Goal: Task Accomplishment & Management: Use online tool/utility

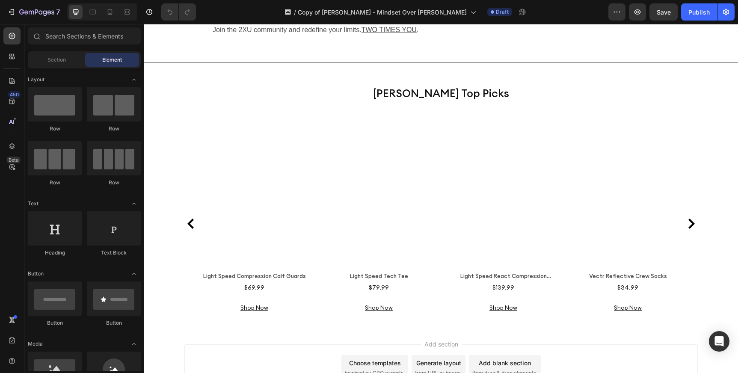
scroll to position [1899, 0]
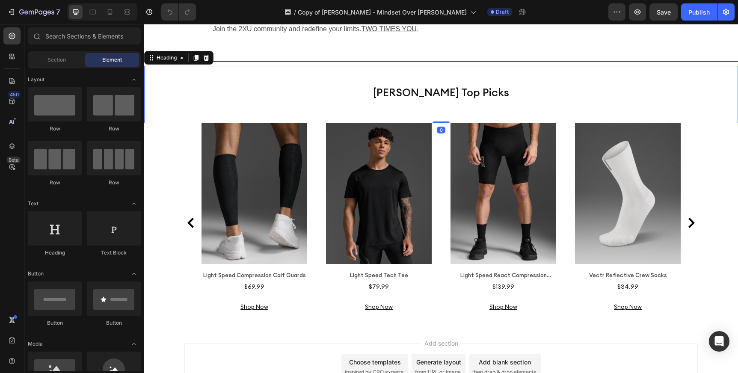
click at [440, 106] on h2 "[PERSON_NAME] Top Picks" at bounding box center [441, 92] width 342 height 27
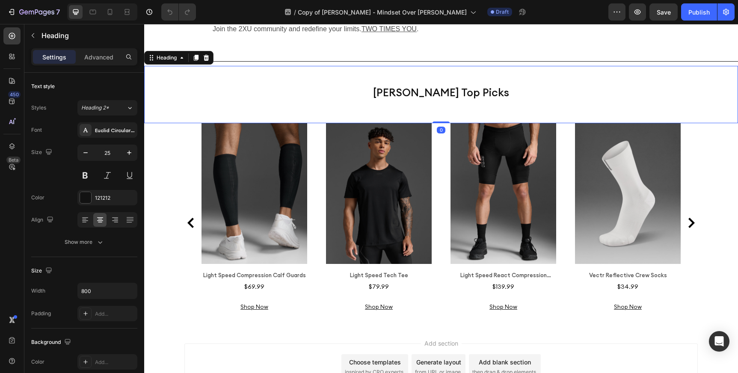
click at [450, 106] on h2 "[PERSON_NAME] Top Picks" at bounding box center [441, 92] width 342 height 27
click at [450, 105] on p "[PERSON_NAME] Top Picks" at bounding box center [441, 93] width 340 height 26
click at [391, 105] on p "[PERSON_NAME] Top Picks" at bounding box center [441, 93] width 340 height 26
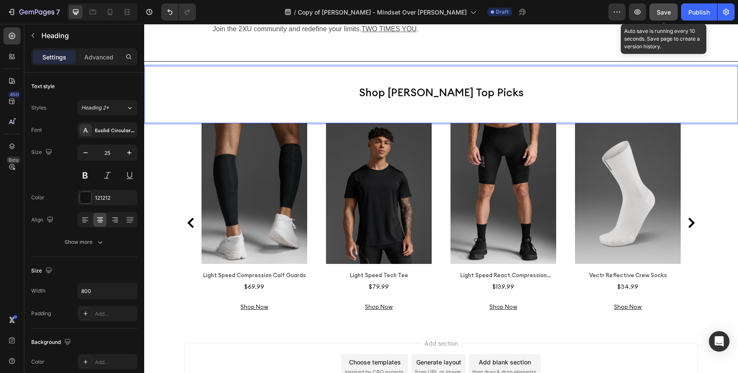
click at [672, 10] on button "Save" at bounding box center [663, 11] width 28 height 17
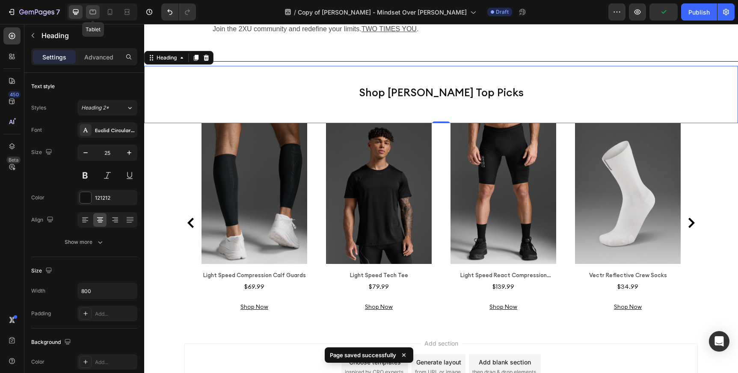
click at [94, 10] on icon at bounding box center [93, 12] width 9 height 9
type input "26"
type input "618"
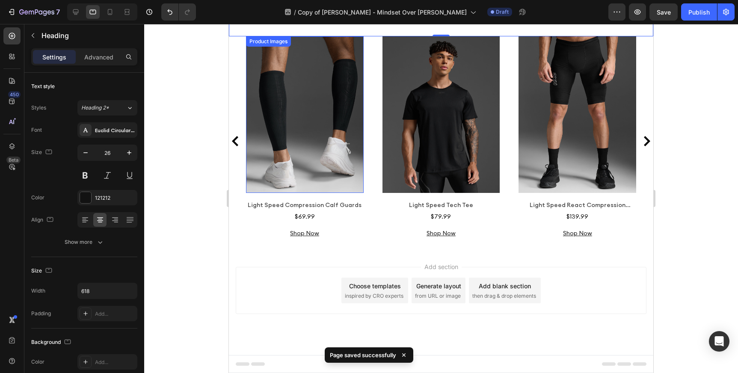
scroll to position [1976, 0]
click at [109, 9] on icon at bounding box center [110, 12] width 5 height 6
type input "22"
type input "100%"
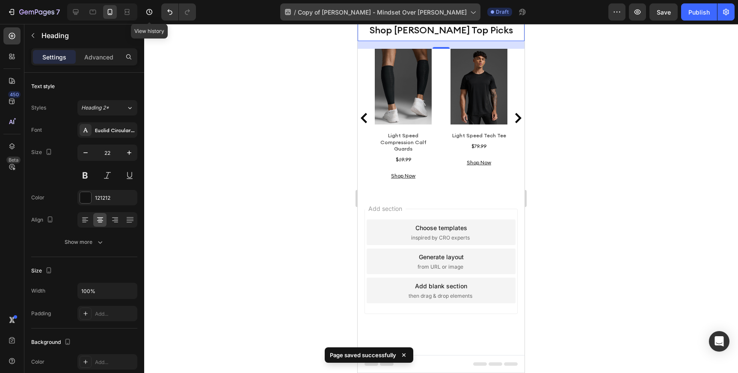
scroll to position [2049, 0]
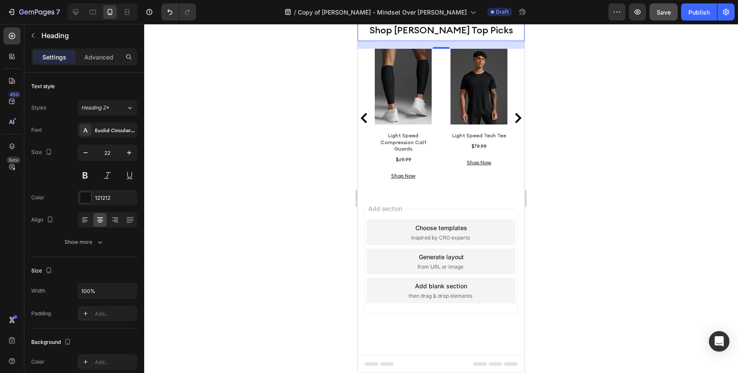
click at [661, 10] on span "Save" at bounding box center [664, 12] width 14 height 7
